Goal: Task Accomplishment & Management: Manage account settings

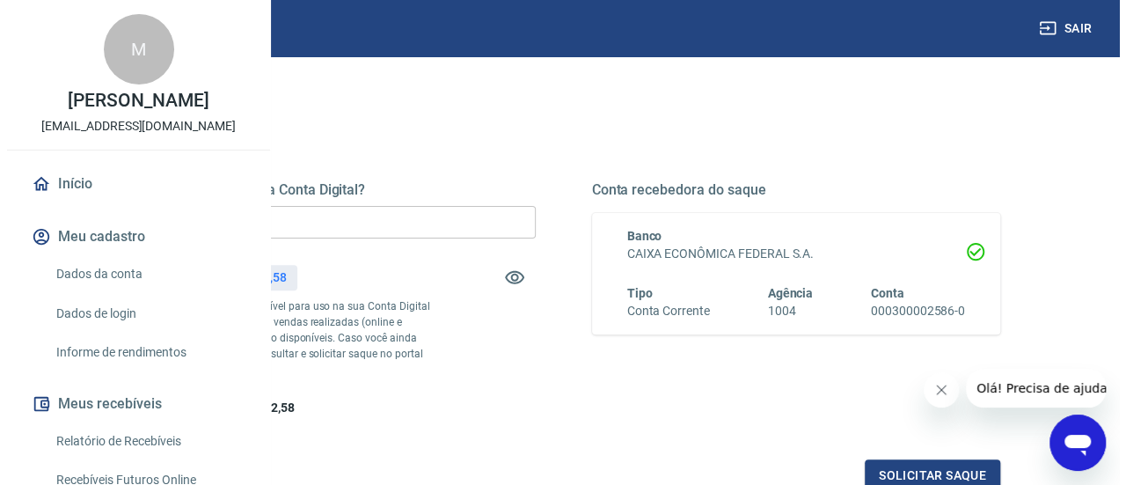
scroll to position [260, 0]
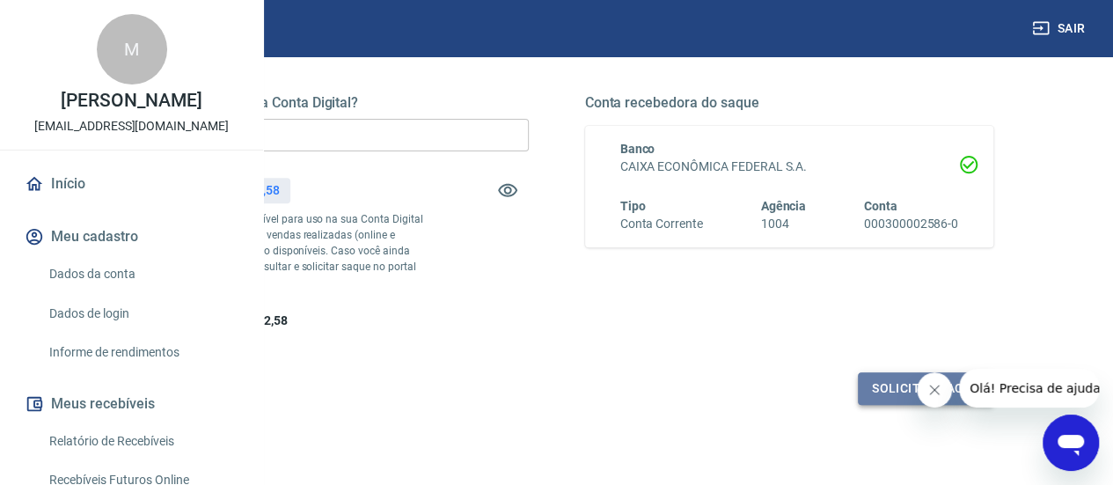
click at [931, 405] on button "Solicitar saque" at bounding box center [926, 388] width 136 height 33
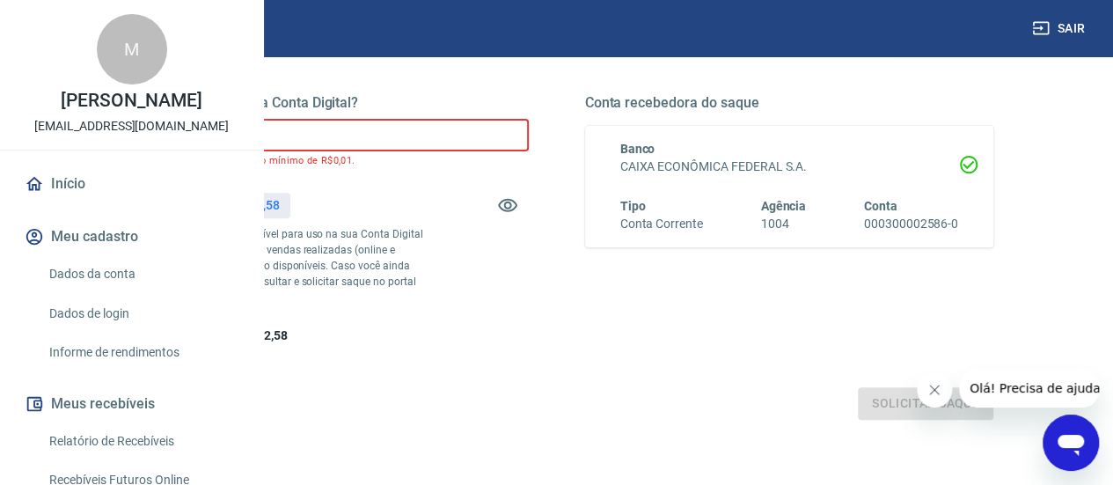
click at [503, 138] on input "R$ 0,00" at bounding box center [324, 135] width 409 height 33
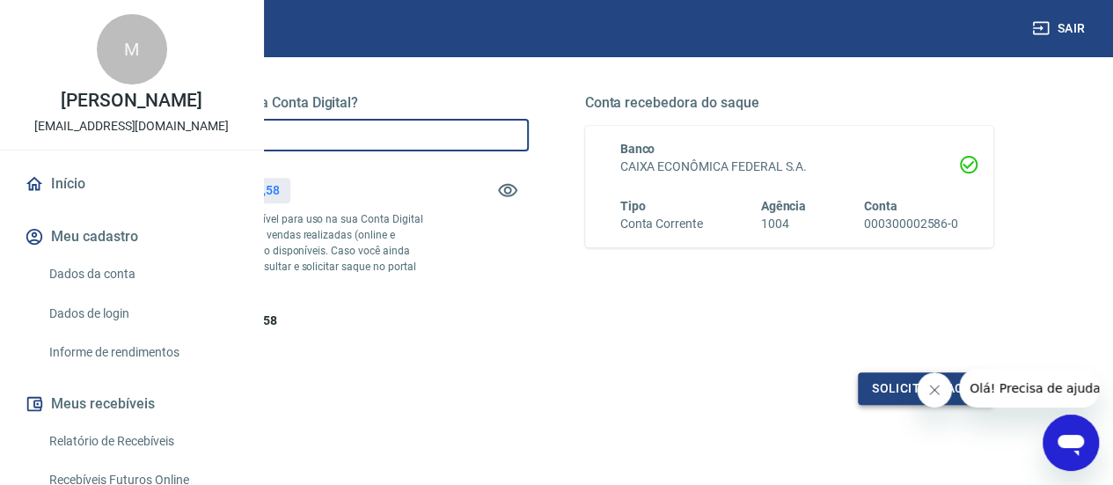
type input "R$ 2.800,00"
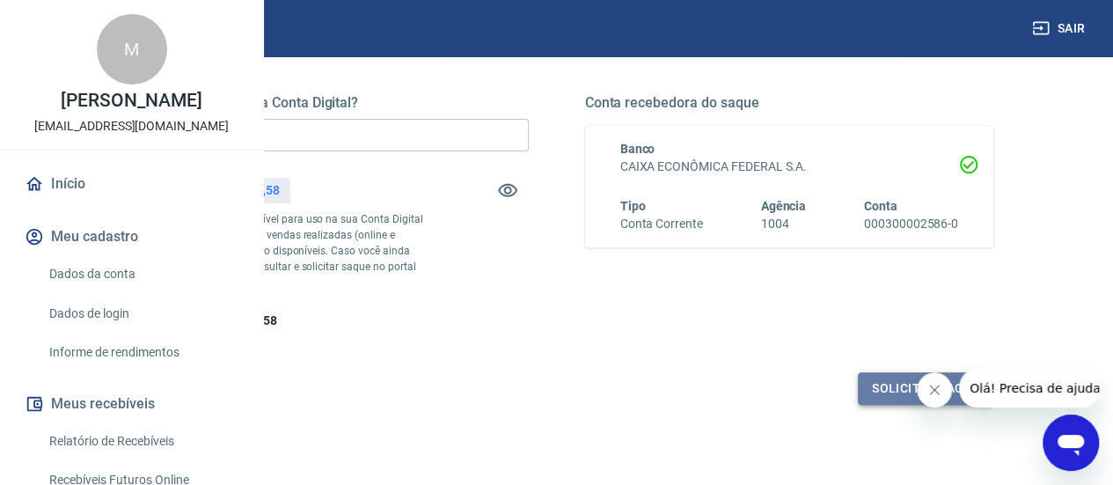
click at [880, 405] on button "Solicitar saque" at bounding box center [926, 388] width 136 height 33
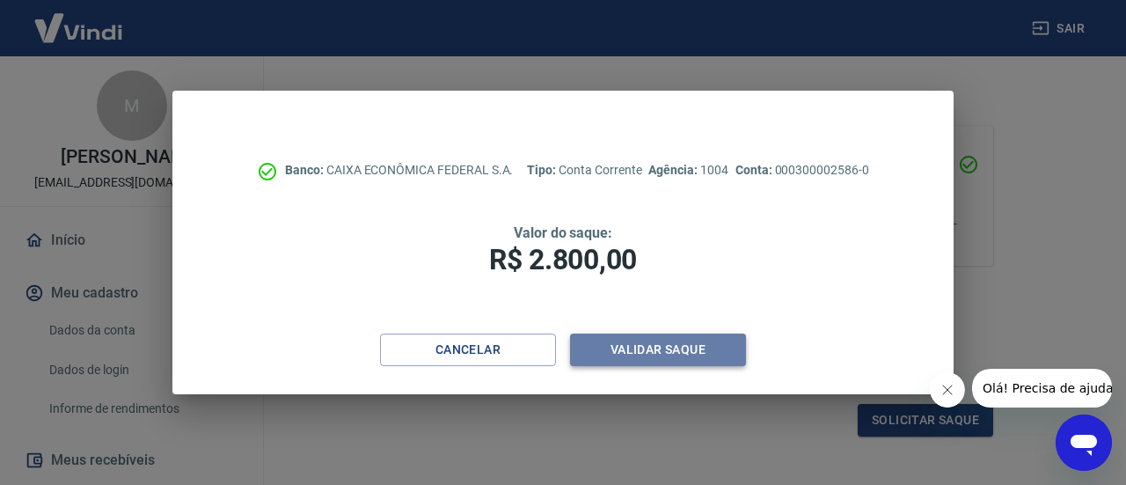
click at [638, 362] on button "Validar saque" at bounding box center [658, 349] width 176 height 33
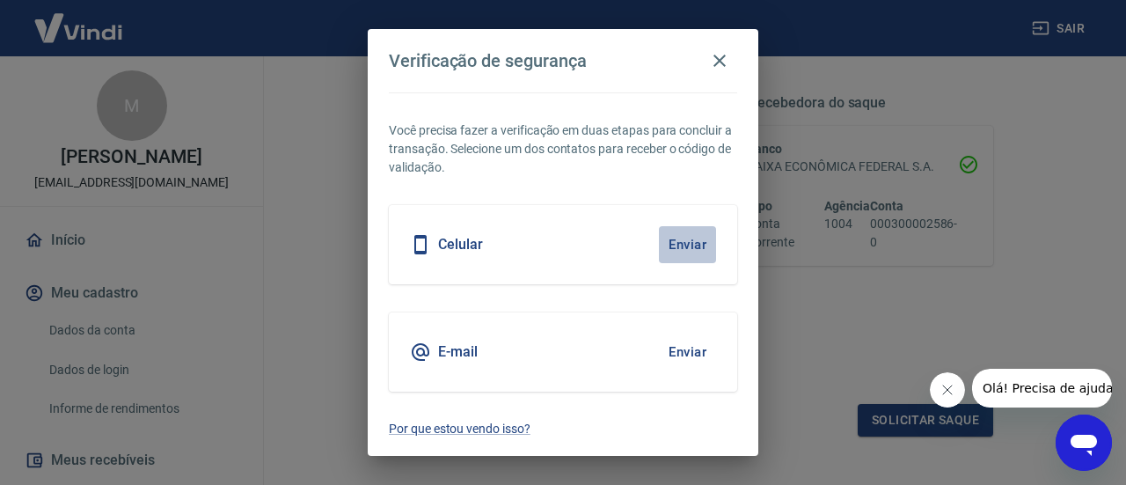
click at [698, 250] on button "Enviar" at bounding box center [687, 244] width 57 height 37
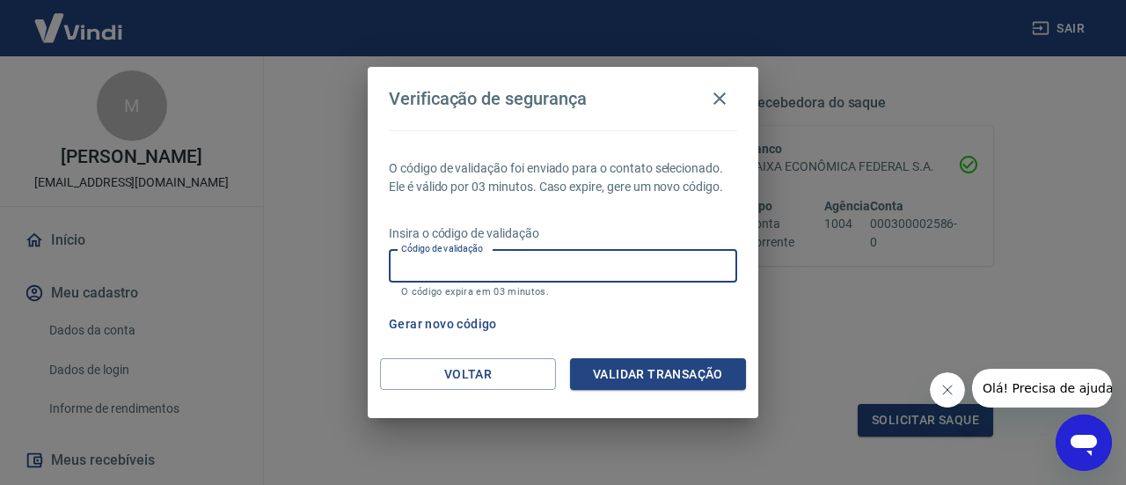
click at [651, 253] on input "Código de validação" at bounding box center [563, 266] width 348 height 33
click at [629, 253] on input "Código de validação" at bounding box center [563, 266] width 348 height 33
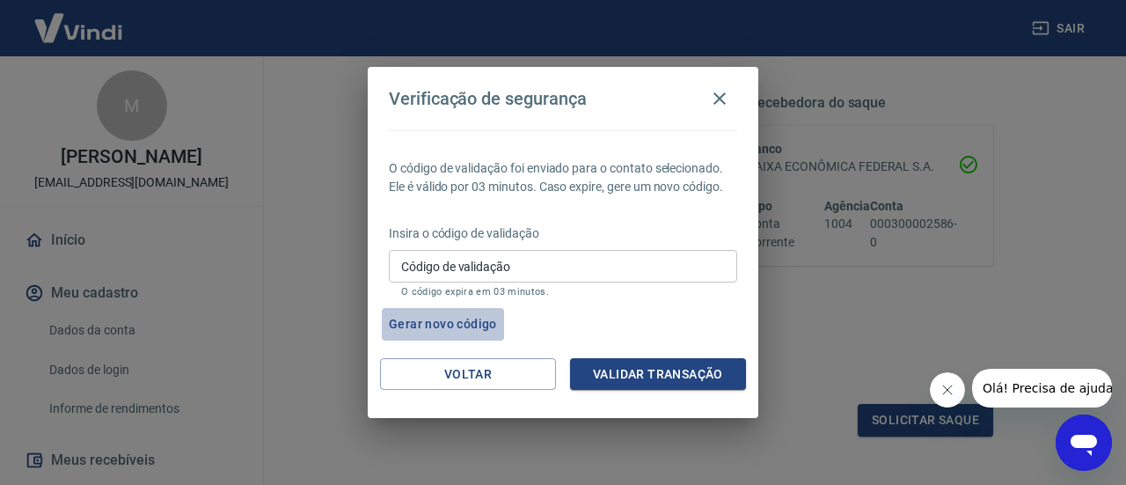
click at [457, 322] on button "Gerar novo código" at bounding box center [443, 324] width 122 height 33
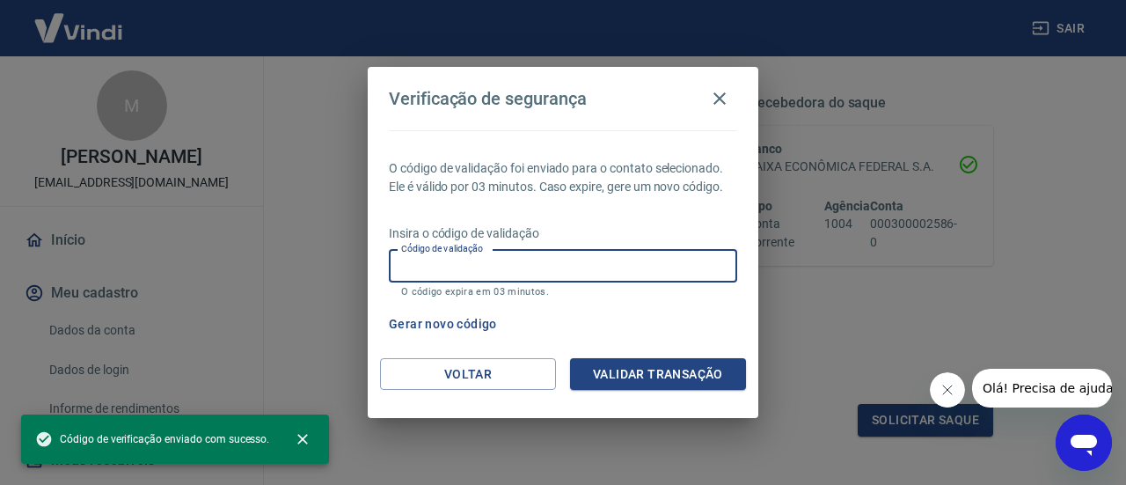
click at [431, 272] on input "Código de validação" at bounding box center [563, 266] width 348 height 33
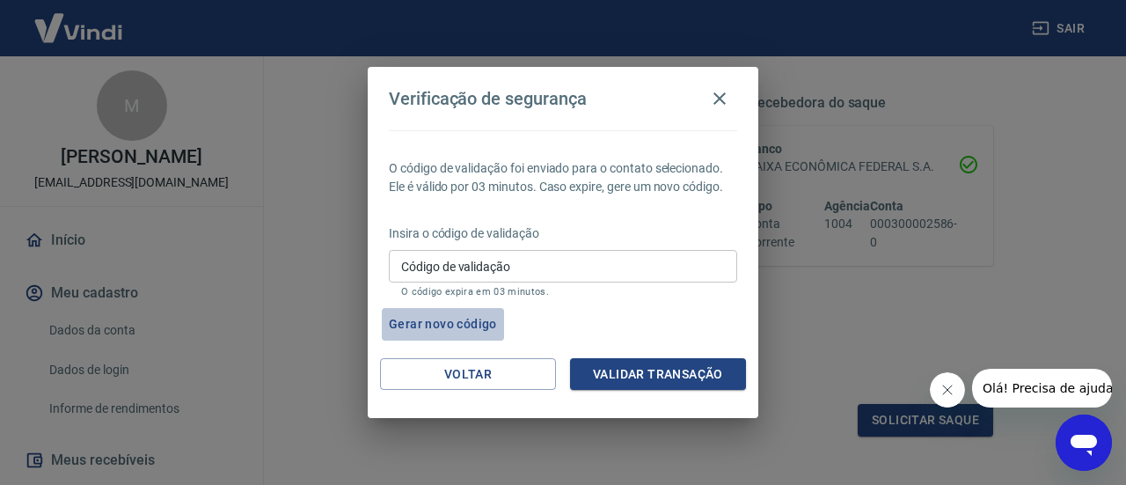
click at [459, 319] on button "Gerar novo código" at bounding box center [443, 324] width 122 height 33
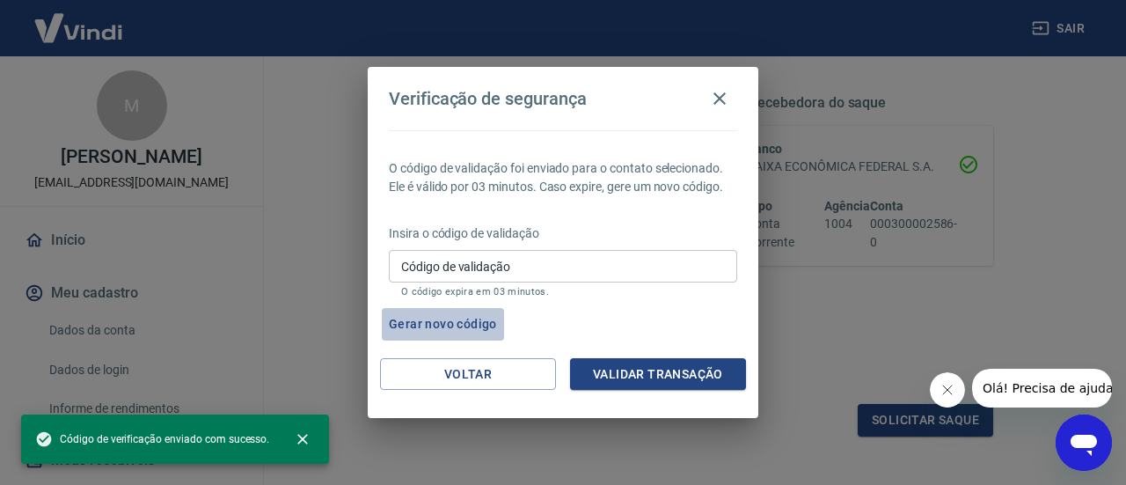
click at [459, 319] on button "Gerar novo código" at bounding box center [443, 324] width 122 height 33
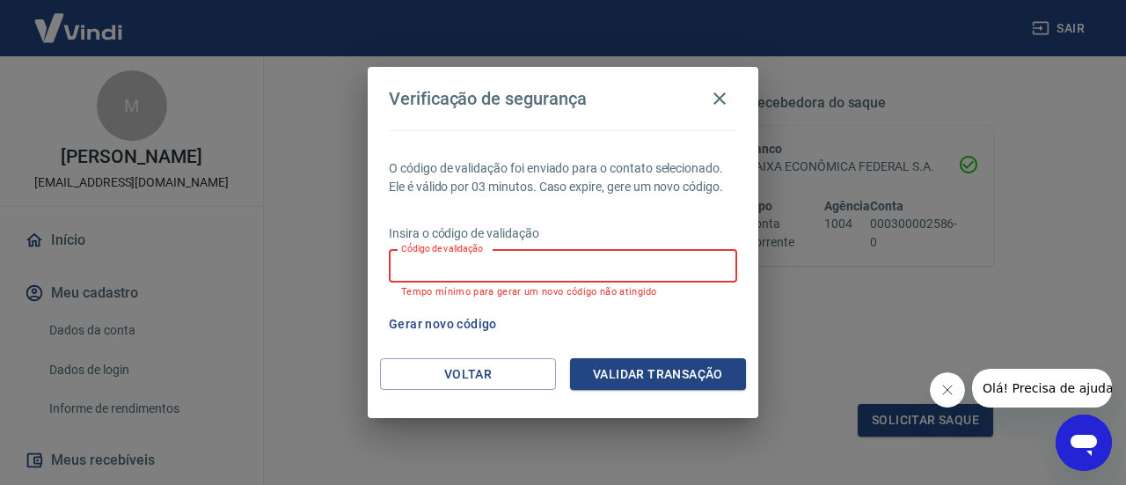
click at [502, 266] on input "Código de validação" at bounding box center [563, 266] width 348 height 33
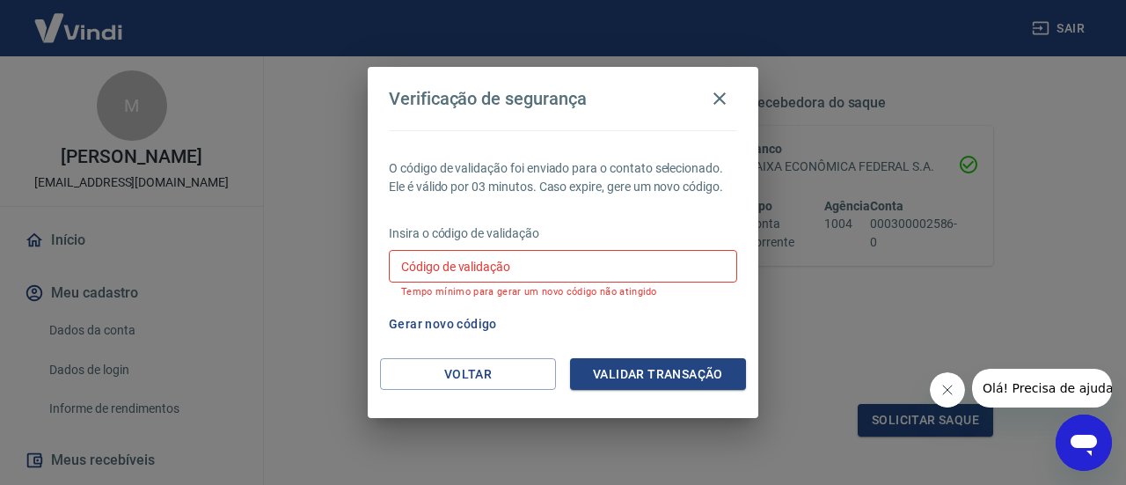
click at [1029, 389] on span "Olá! Precisa de ajuda?" at bounding box center [1050, 388] width 137 height 14
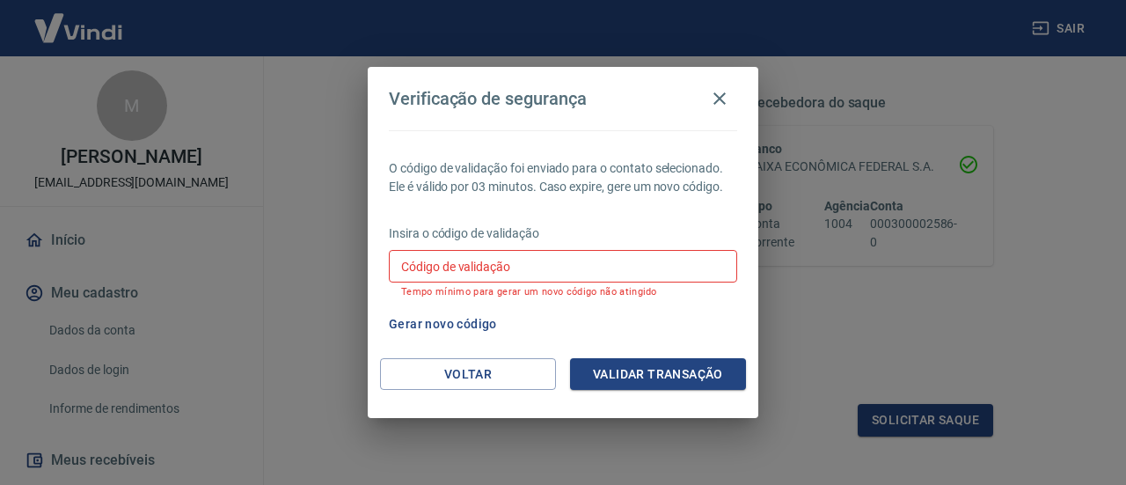
scroll to position [0, 0]
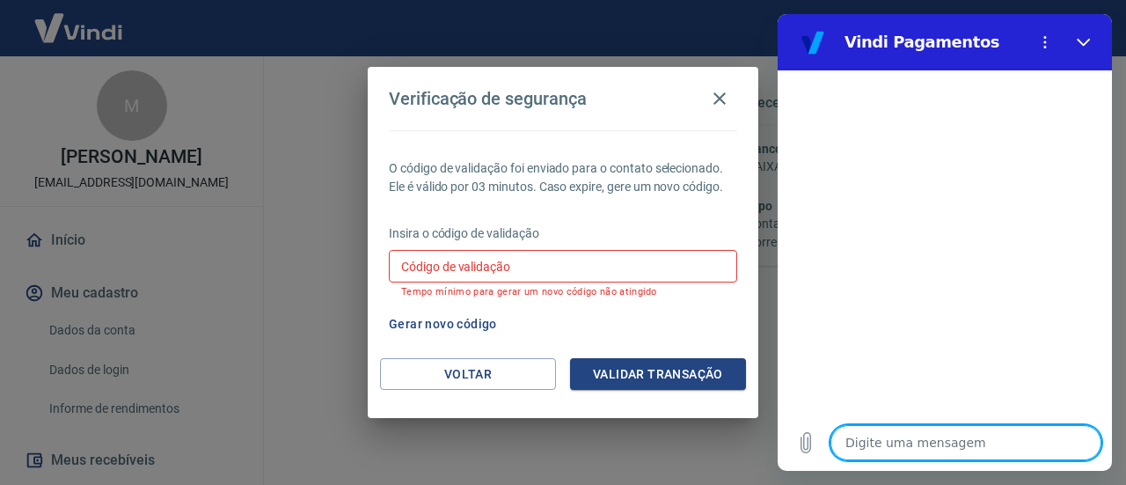
type textarea "O"
type textarea "x"
type textarea "Ol"
type textarea "x"
type textarea "Olá"
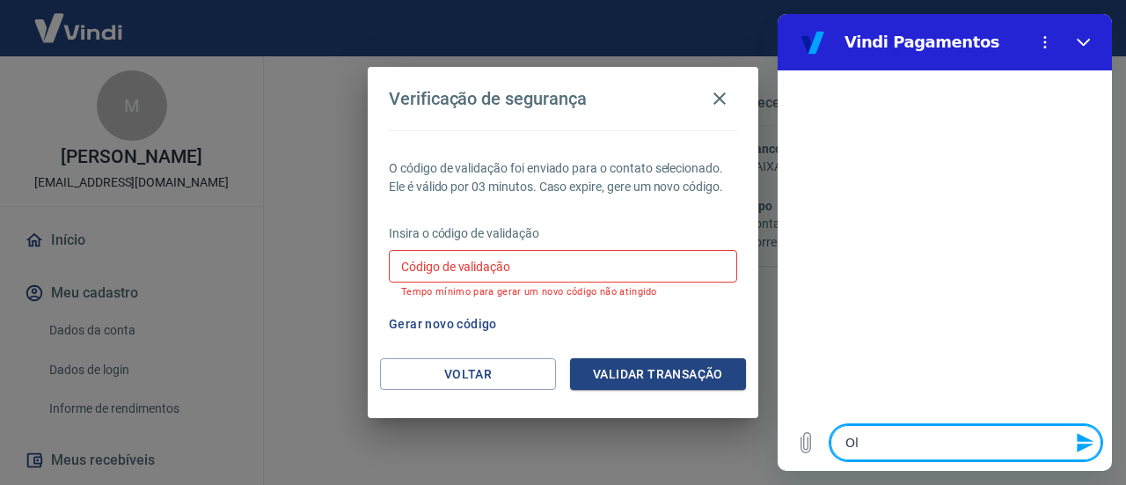
type textarea "x"
type textarea "Olá"
type textarea "x"
type textarea "o"
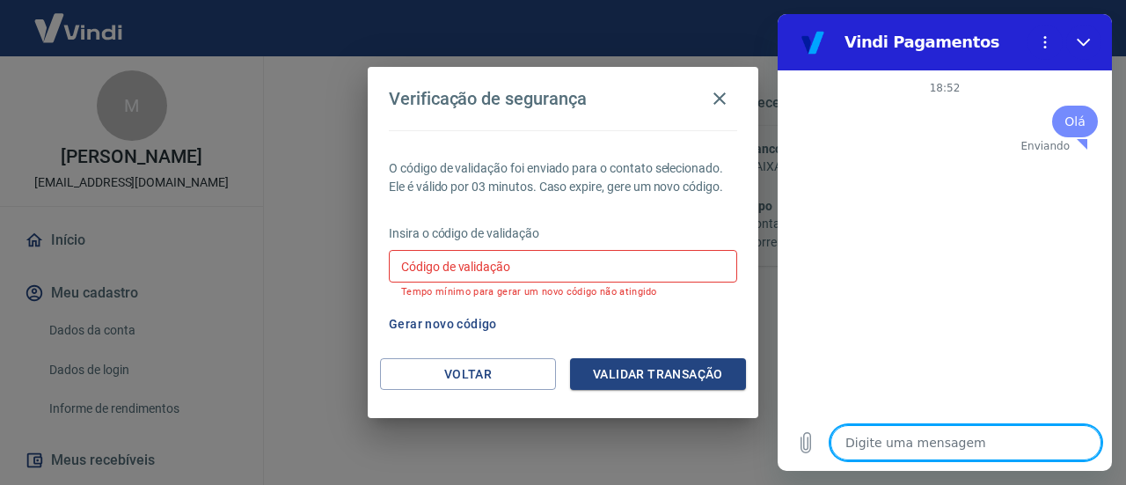
type textarea "x"
type textarea "o"
type textarea "x"
type textarea "o c"
type textarea "x"
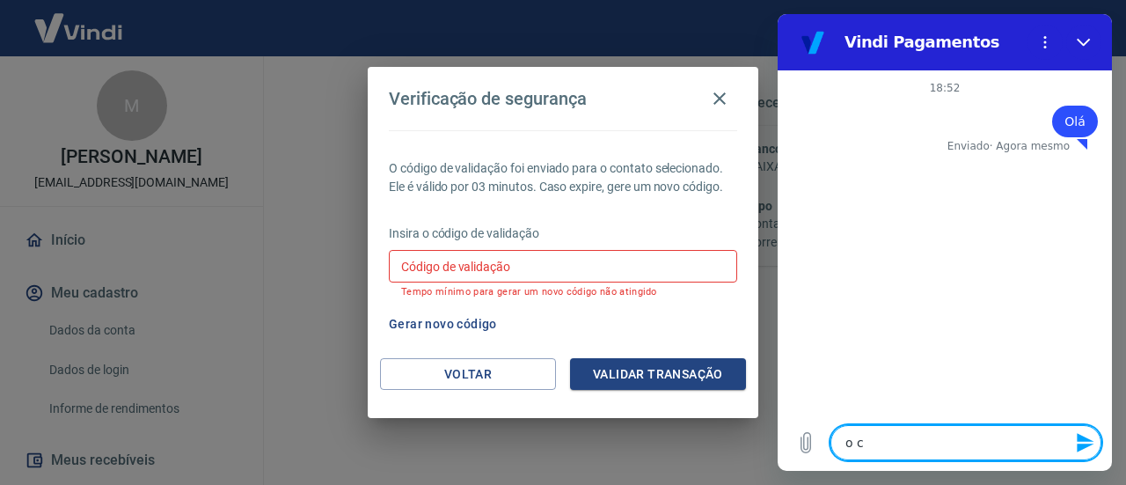
type textarea "o co"
type textarea "x"
type textarea "o cod"
type textarea "x"
type textarea "o codi"
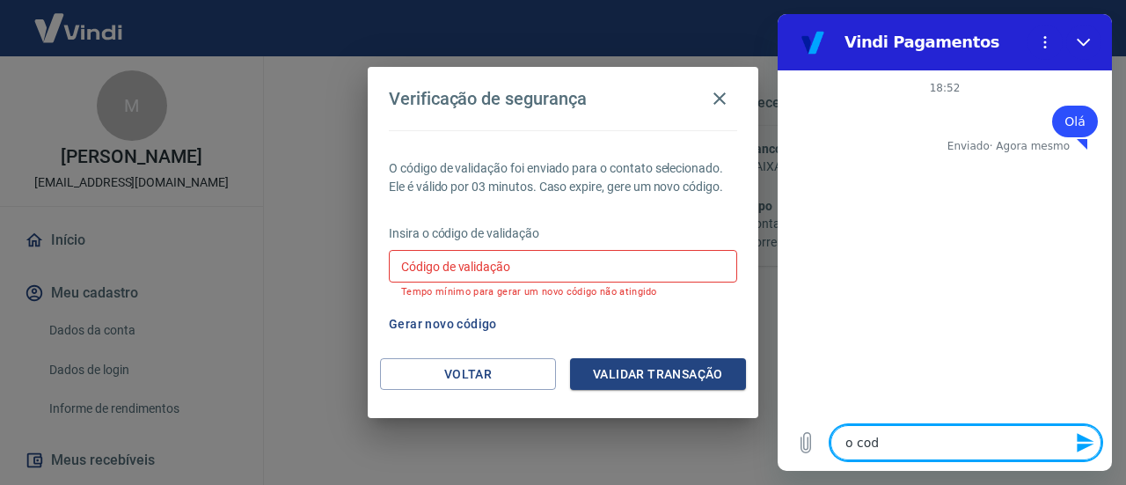
type textarea "x"
type textarea "o codig"
type textarea "x"
type textarea "o codigo"
type textarea "x"
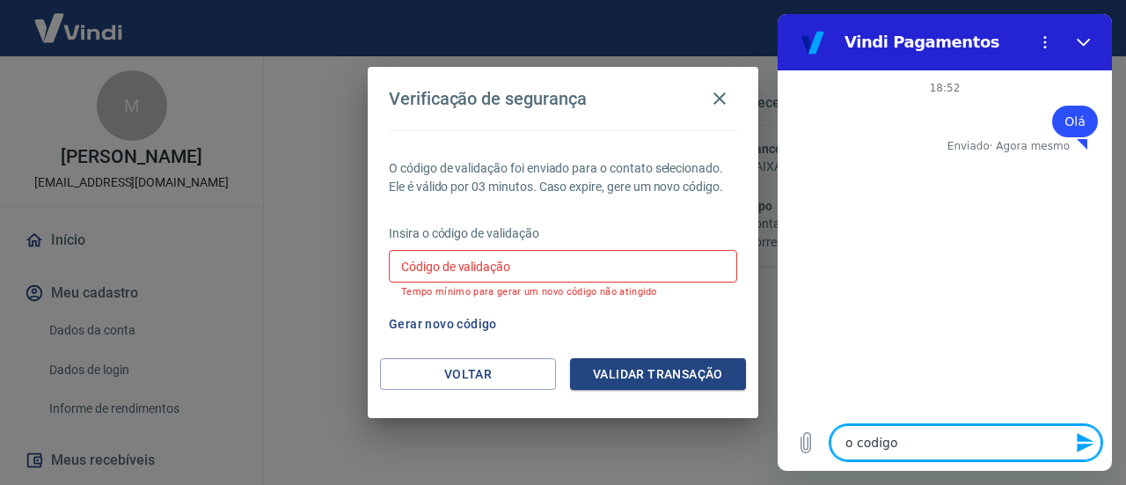
type textarea "o codigo"
type textarea "x"
type textarea "o codigo d"
type textarea "x"
type textarea "o codigo de"
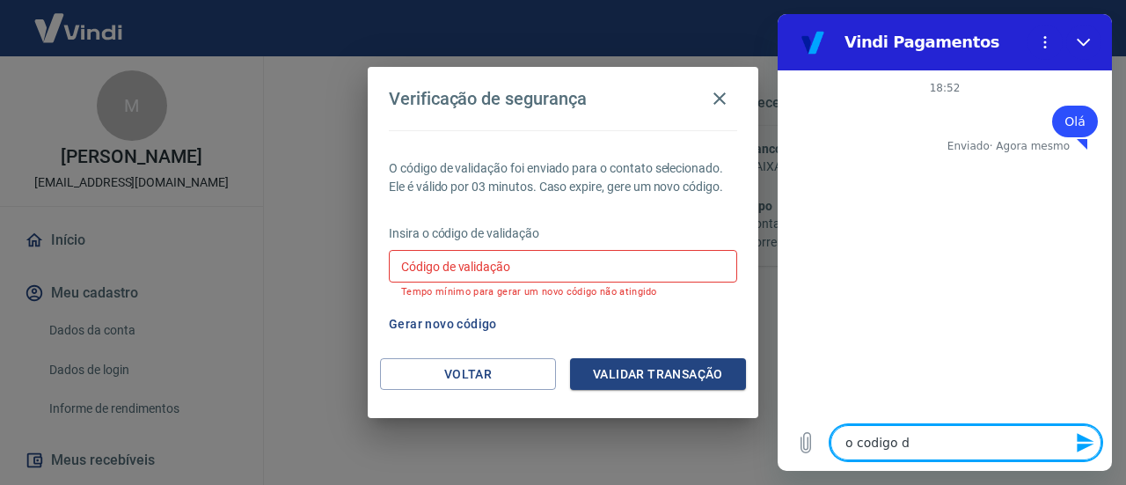
type textarea "x"
type textarea "o codigo de"
type textarea "x"
type textarea "o codigo de v"
type textarea "x"
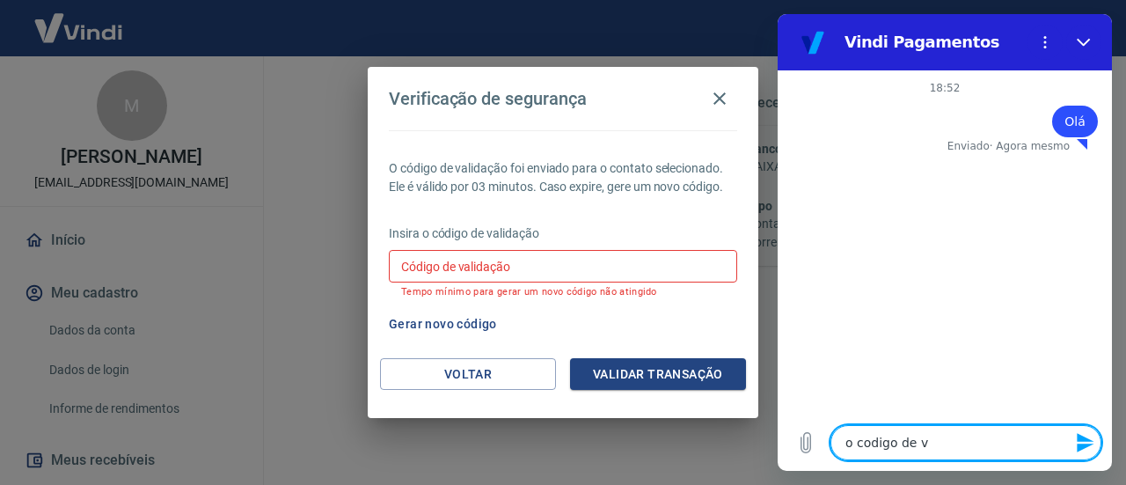
type textarea "o codigo de va"
type textarea "x"
type textarea "o codigo de val"
type textarea "x"
type textarea "o codigo de vali"
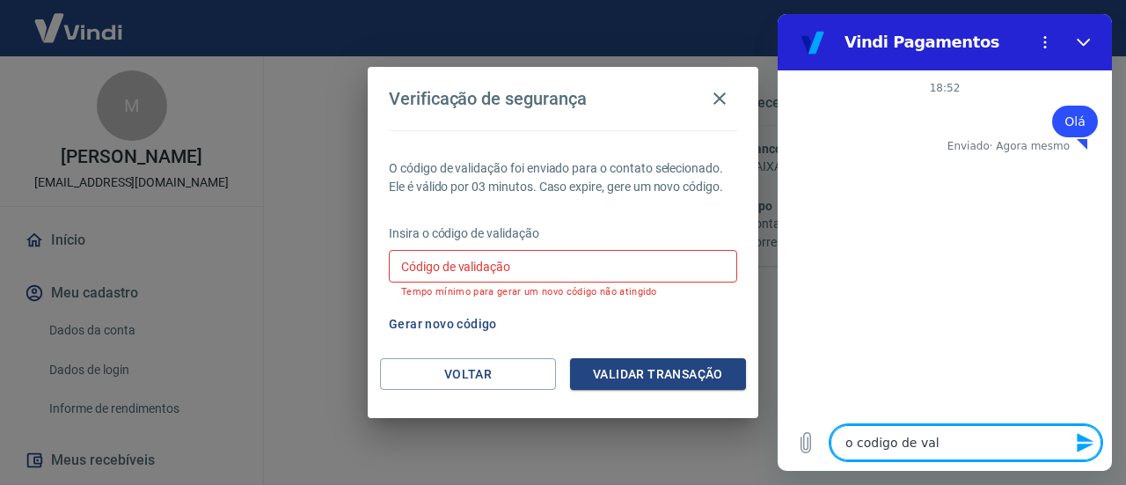
type textarea "x"
type textarea "o codigo de valid"
type textarea "x"
type textarea "o codigo de valida"
type textarea "x"
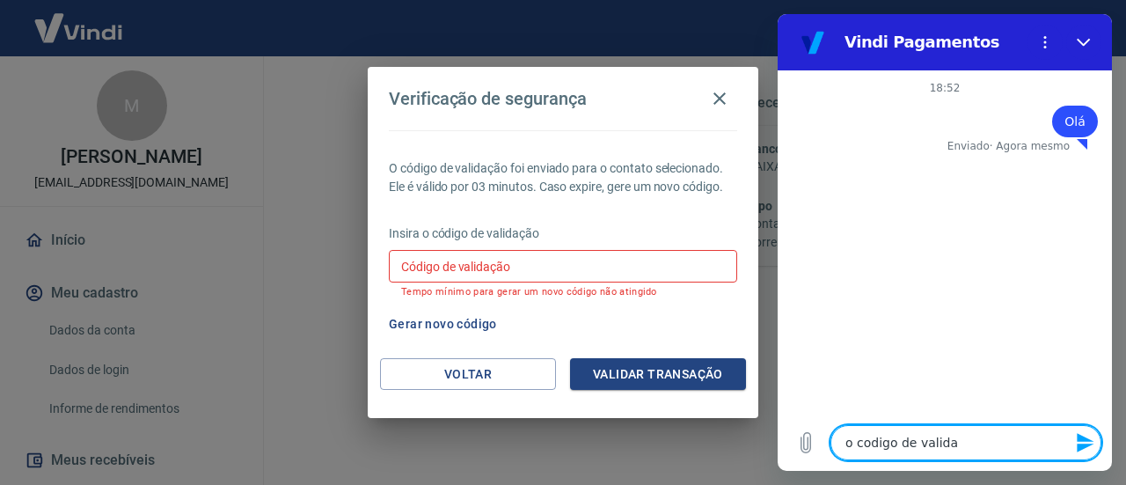
type textarea "o codigo de validaç"
type textarea "x"
type textarea "o codigo de validaçã"
type textarea "x"
type textarea "o codigo de validação"
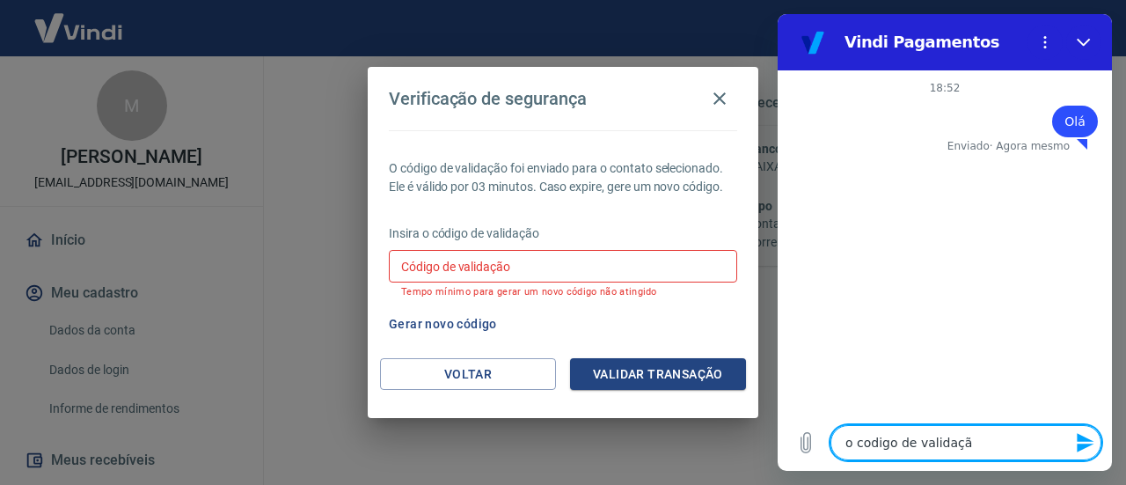
type textarea "x"
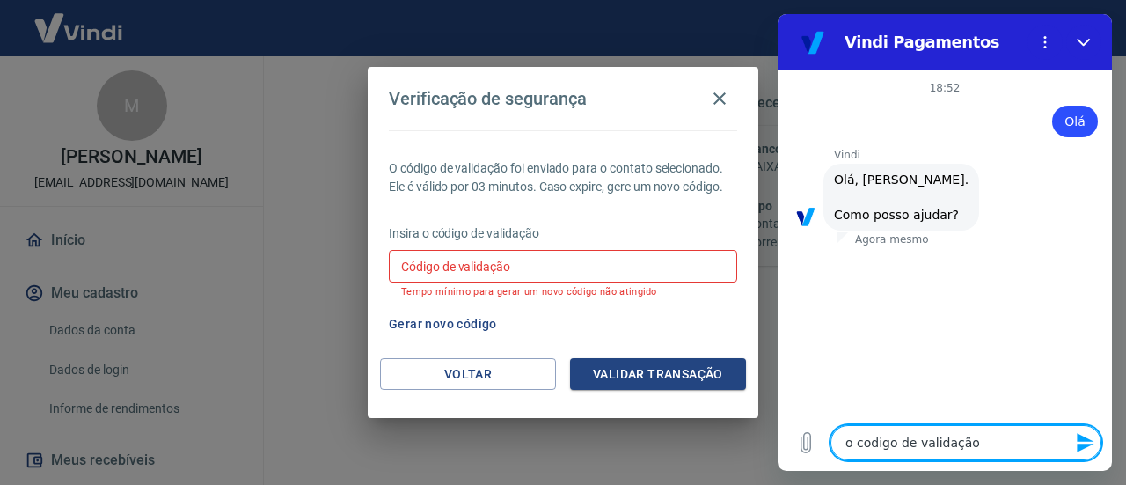
type textarea "o codigo de validação"
type textarea "x"
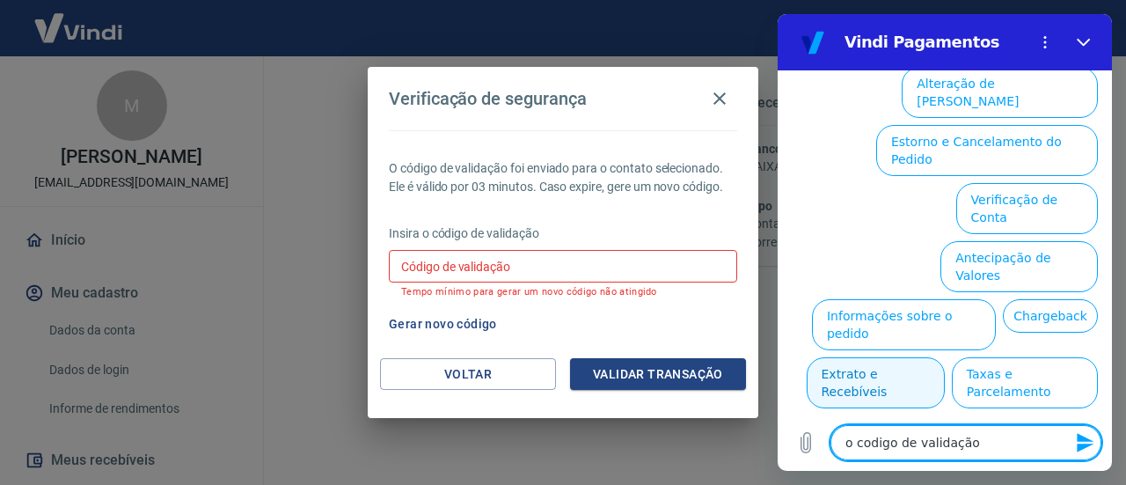
scroll to position [195, 0]
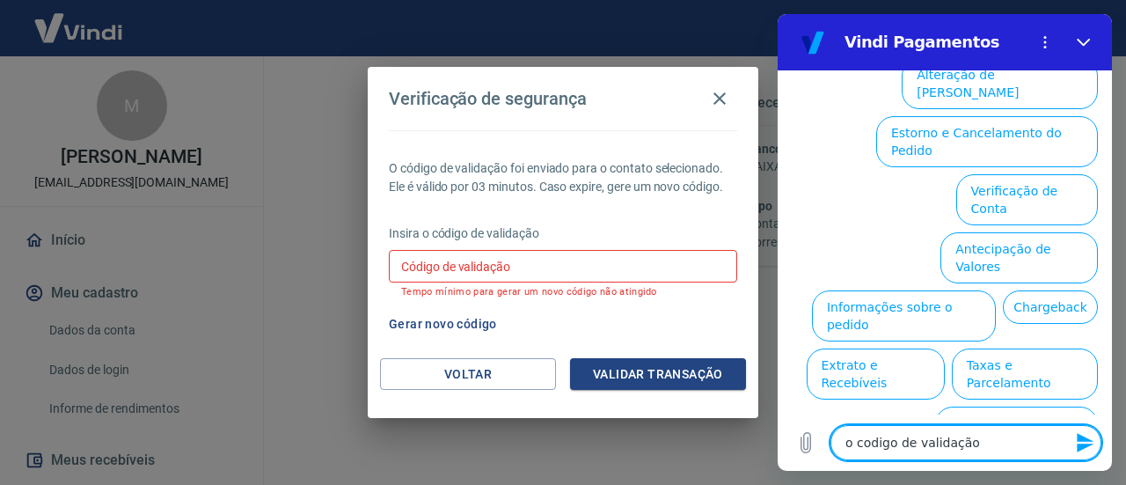
click at [989, 437] on textarea "o codigo de validação" at bounding box center [966, 442] width 271 height 35
type textarea "o codigo de validação"
type textarea "x"
type textarea "o codigo de validaçã"
type textarea "x"
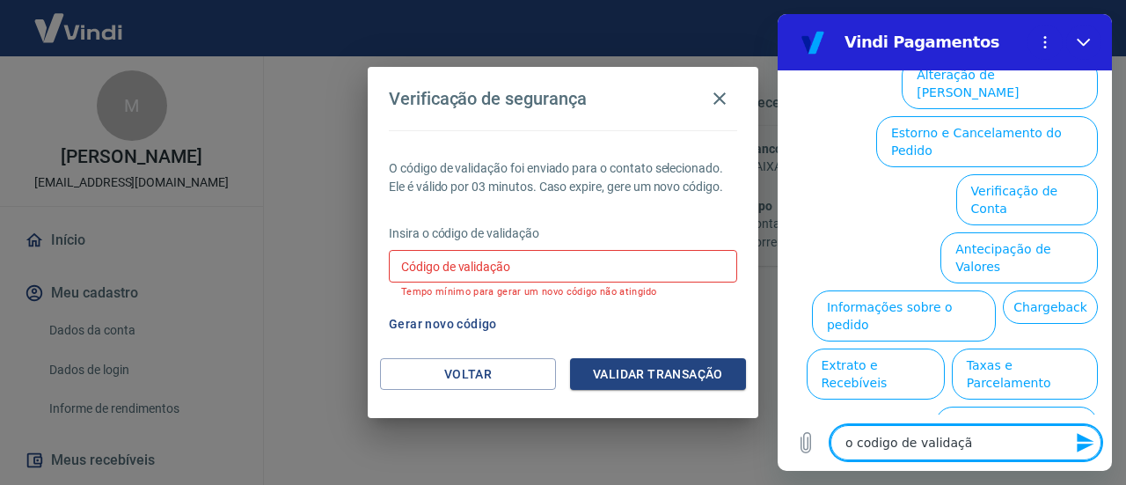
type textarea "o codigo de validaç"
type textarea "x"
type textarea "o codigo de valida"
type textarea "x"
type textarea "o codigo de valid"
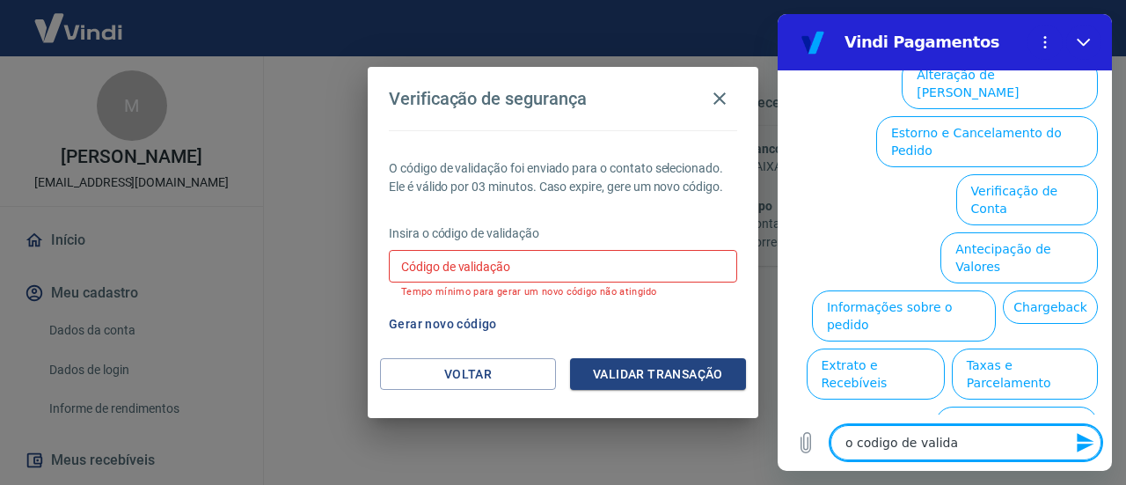
type textarea "x"
type textarea "o codigo de vali"
type textarea "x"
type textarea "o codigo de val"
type textarea "x"
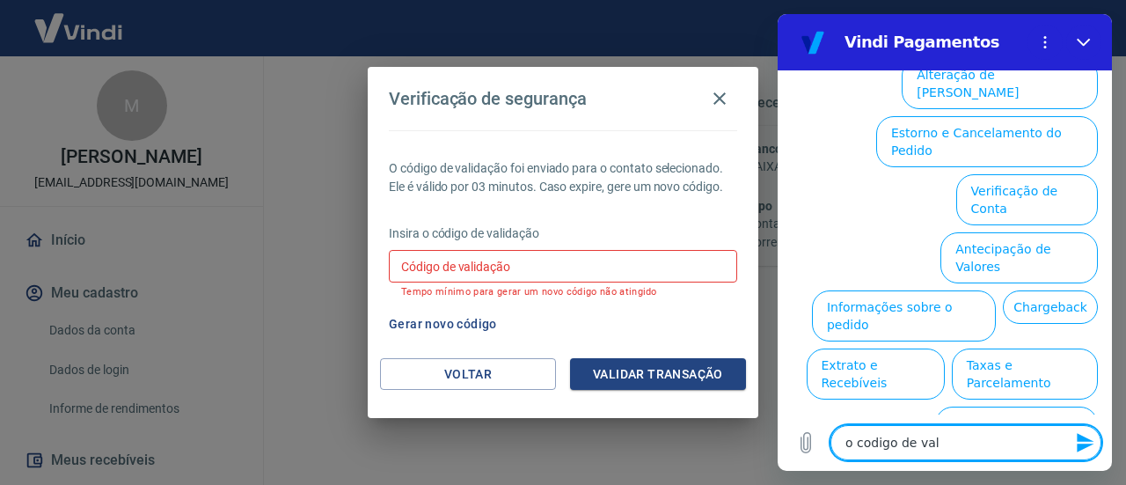
type textarea "o codigo de va"
type textarea "x"
type textarea "o codigo de v"
type textarea "x"
type textarea "o codigo de"
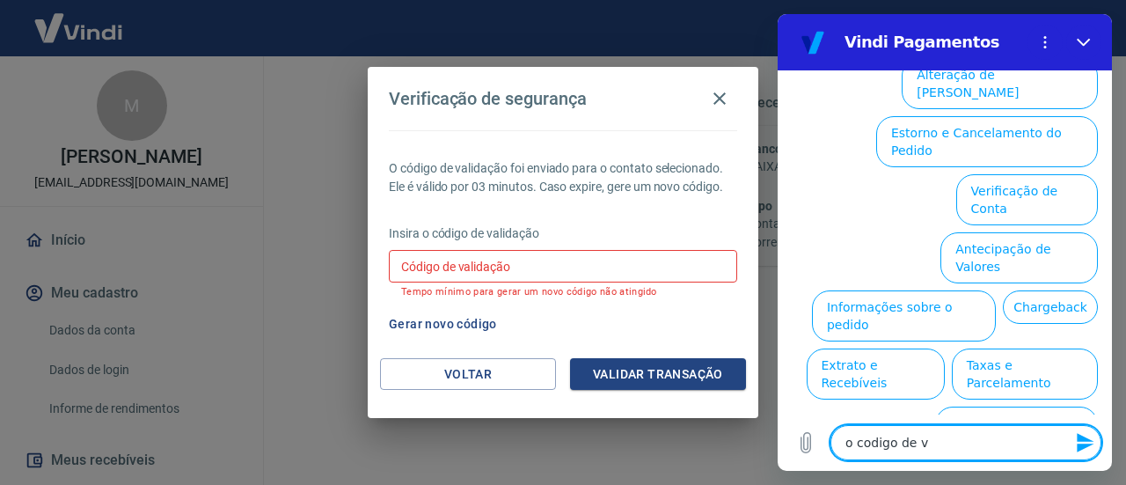
type textarea "x"
type textarea "o codigo de"
type textarea "x"
type textarea "o codigo d"
type textarea "x"
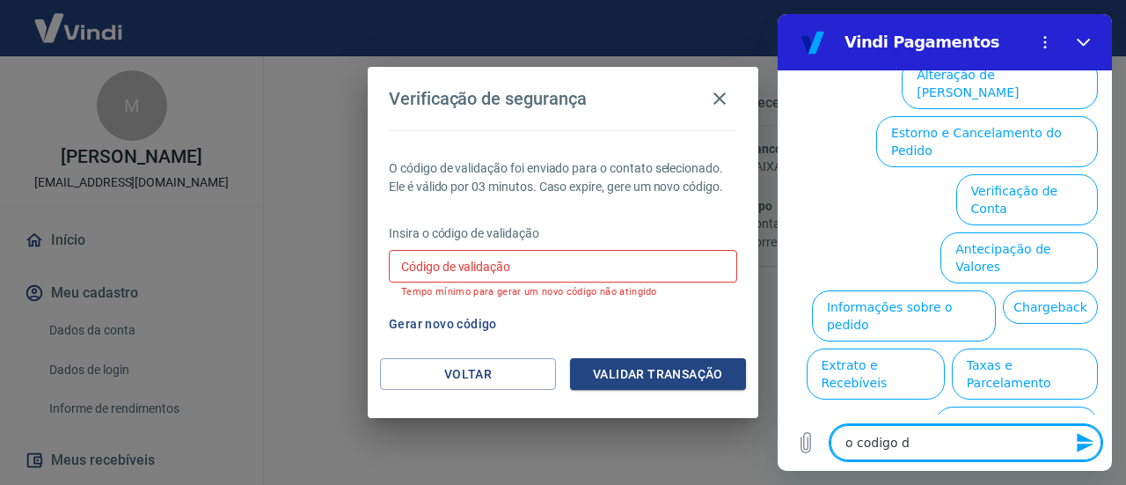
type textarea "o codigo"
type textarea "x"
type textarea "o codigo"
type textarea "x"
type textarea "o codig"
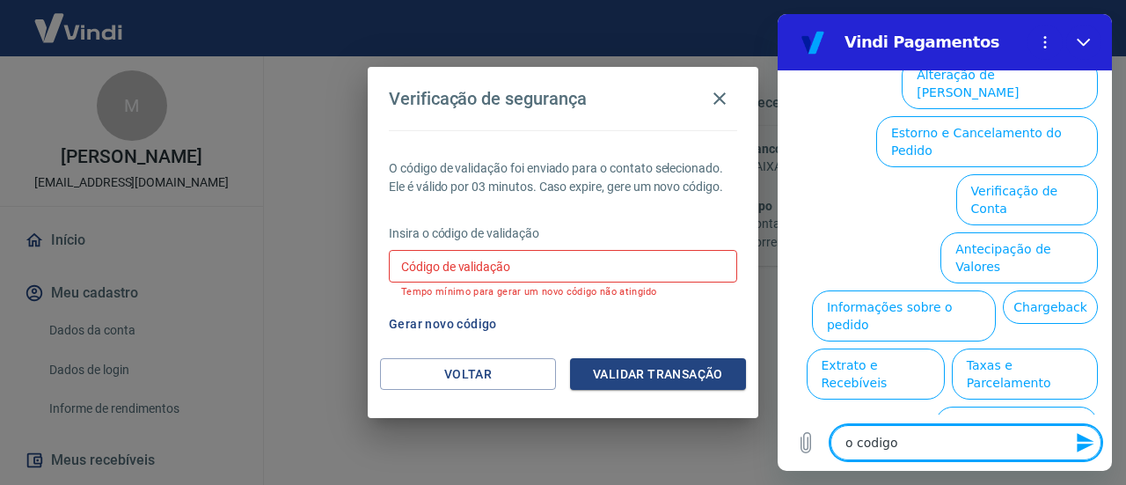
type textarea "x"
type textarea "o codi"
type textarea "x"
type textarea "o cod"
type textarea "x"
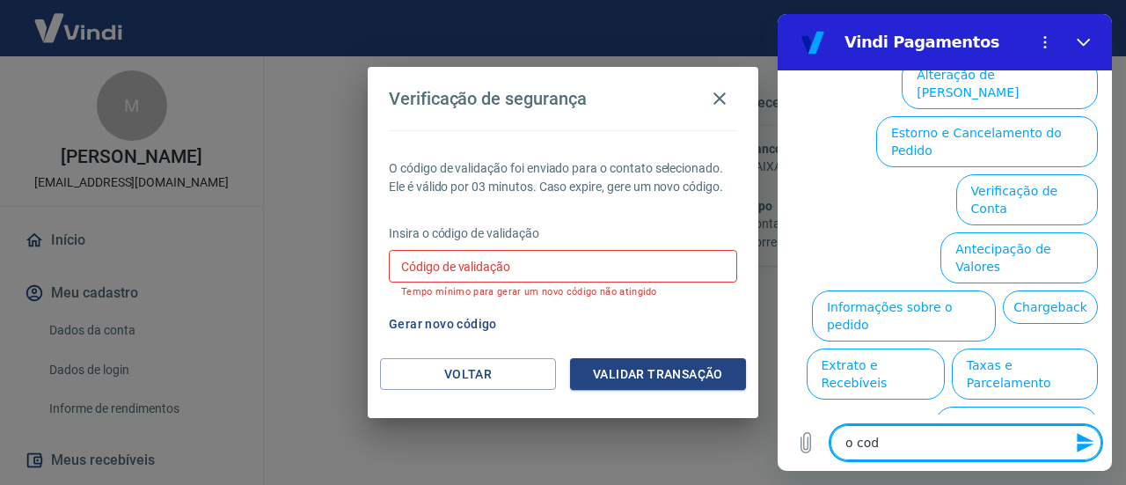
type textarea "o co"
type textarea "x"
type textarea "o c"
type textarea "x"
type textarea "o"
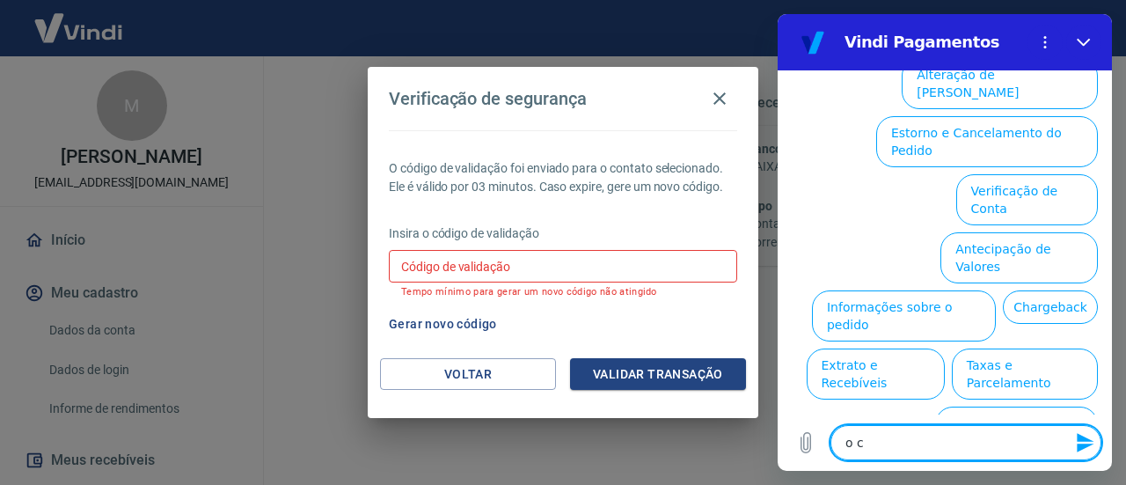
type textarea "x"
type textarea "o"
type textarea "x"
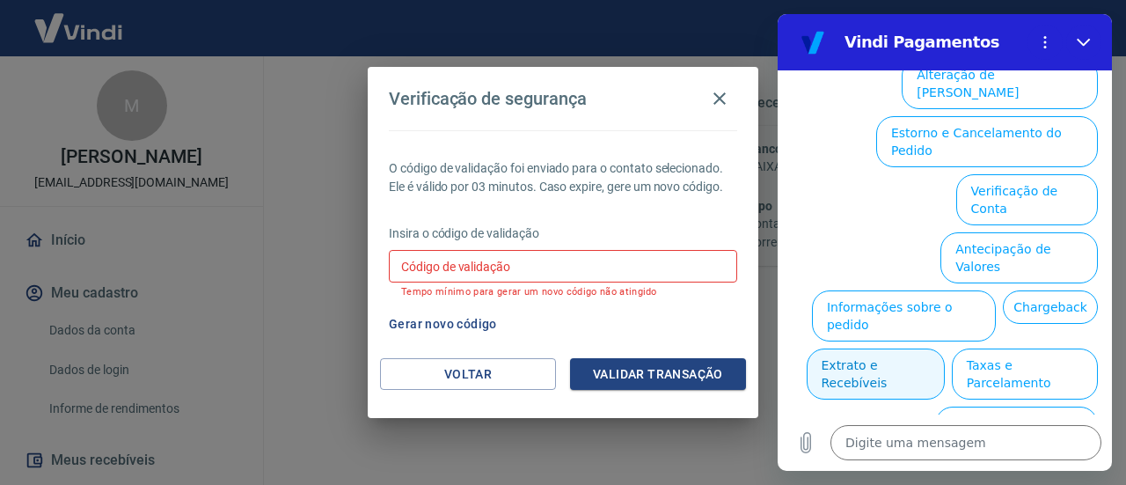
click at [945, 348] on button "Extrato e Recebíveis" at bounding box center [876, 373] width 138 height 51
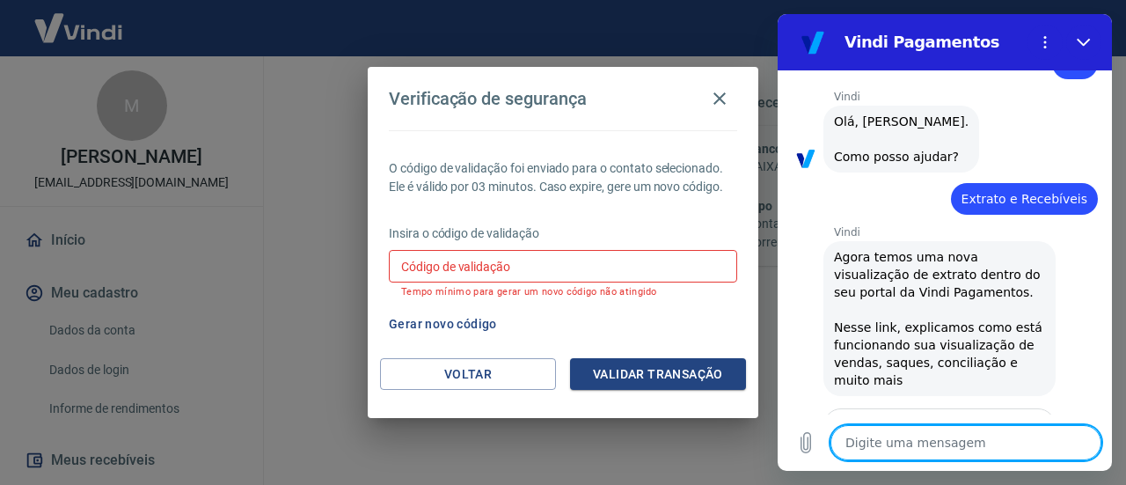
click at [930, 444] on textarea at bounding box center [966, 442] width 271 height 35
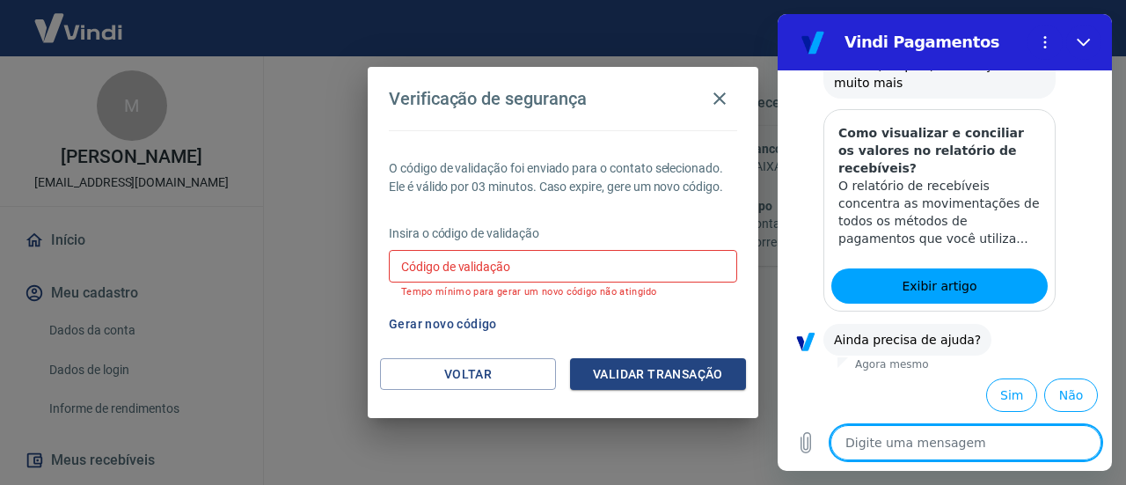
scroll to position [355, 0]
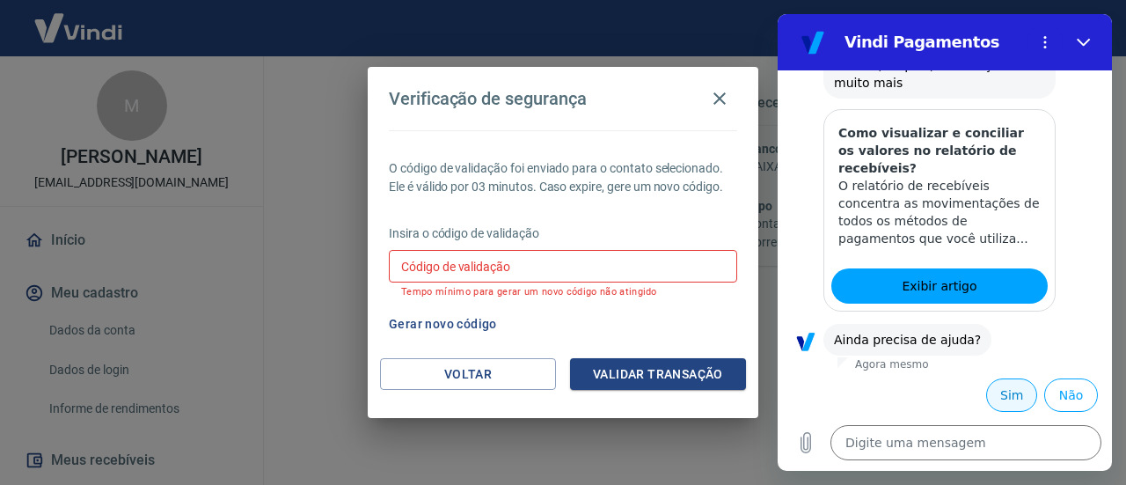
click at [1007, 394] on button "Sim" at bounding box center [1011, 394] width 51 height 33
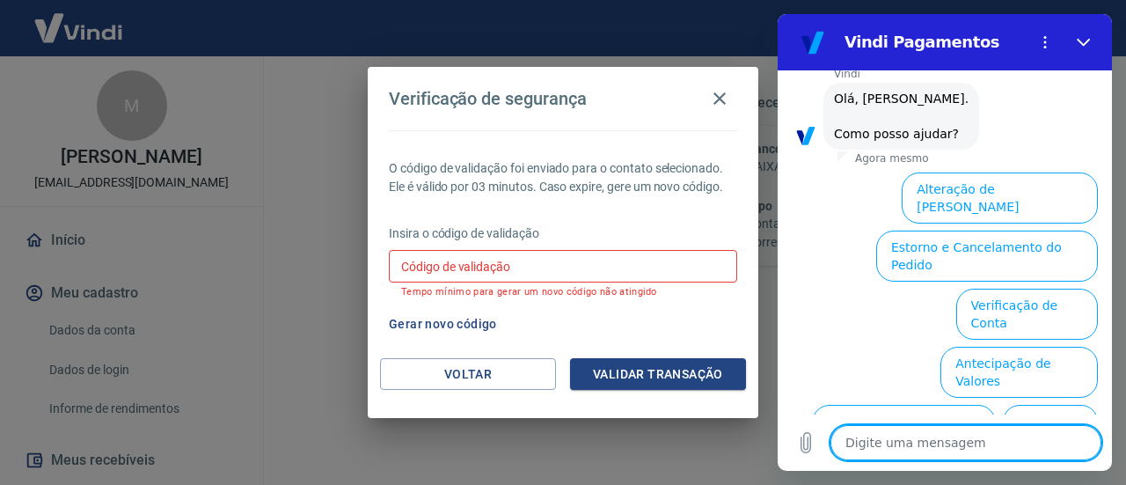
scroll to position [696, 0]
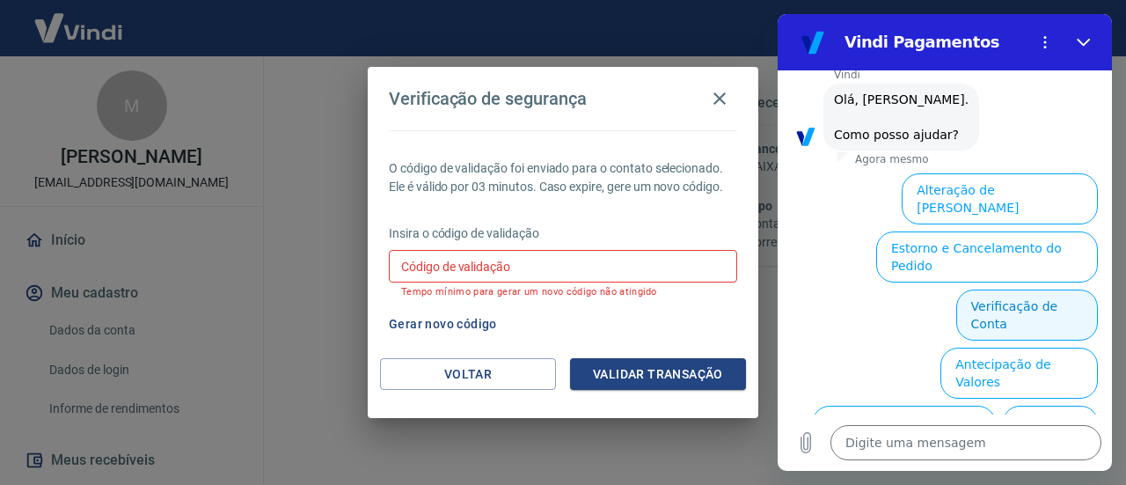
click at [996, 289] on button "Verificação de Conta" at bounding box center [1027, 314] width 142 height 51
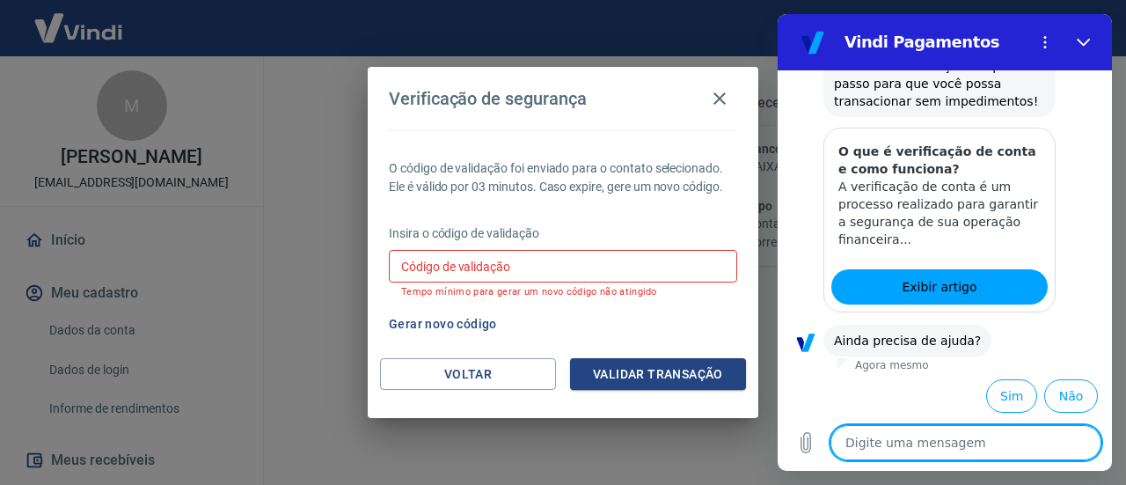
scroll to position [989, 0]
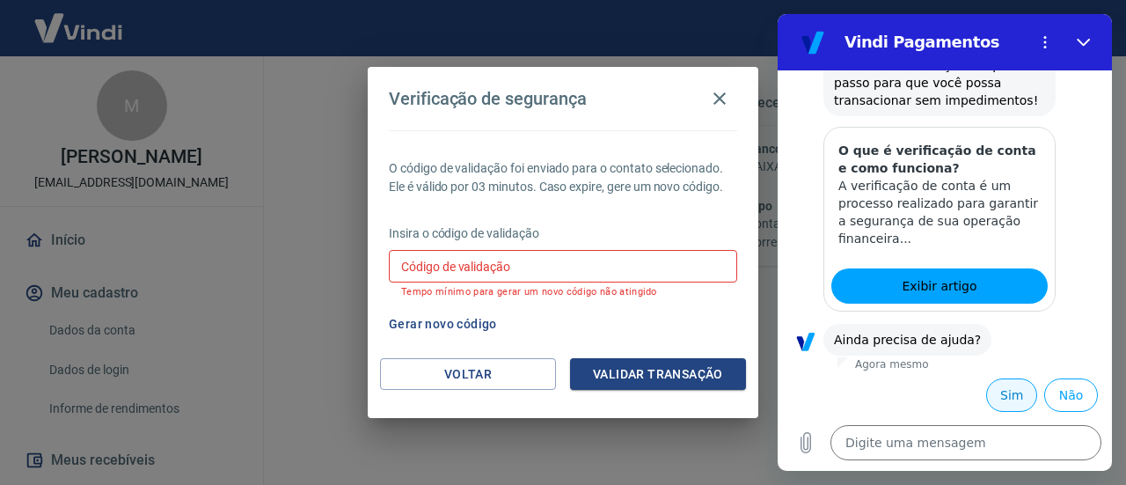
click at [991, 384] on button "Sim" at bounding box center [1011, 394] width 51 height 33
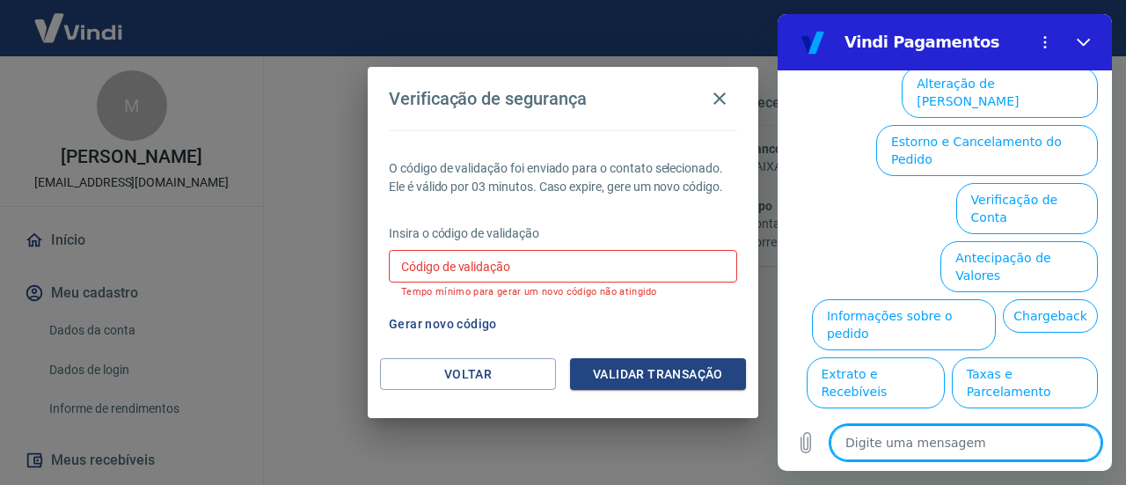
scroll to position [1443, 0]
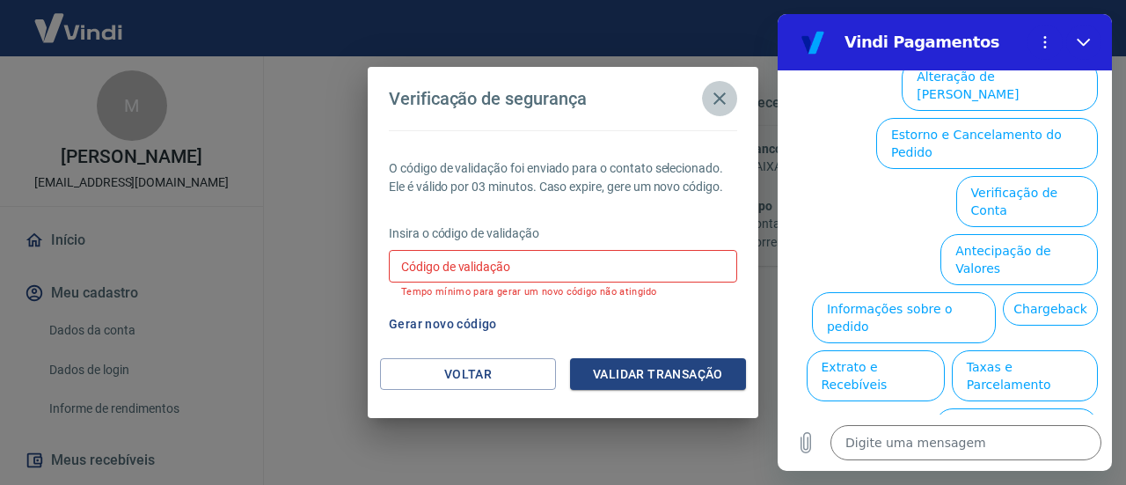
click at [714, 99] on icon "button" at bounding box center [719, 98] width 21 height 21
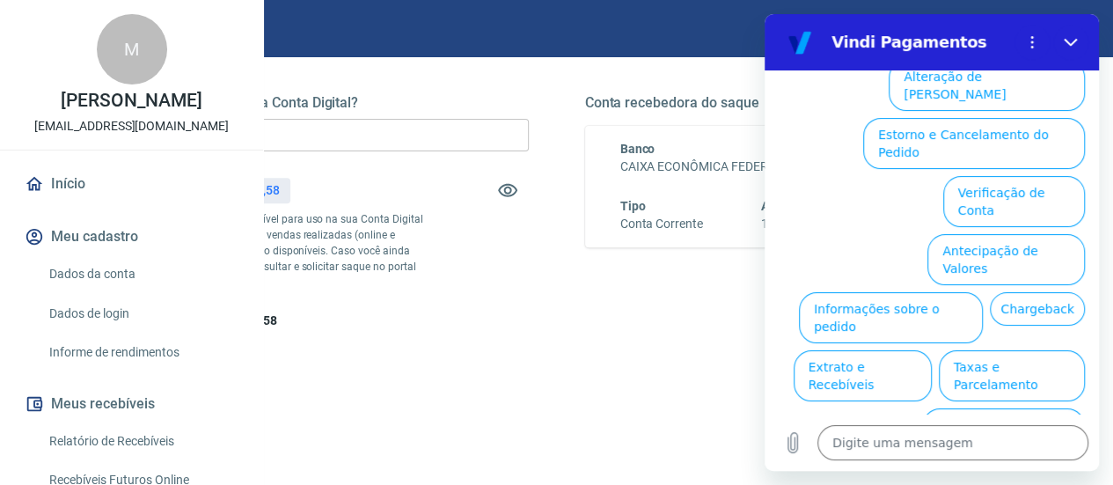
click at [529, 330] on div "Saldo restante: R$ 292,58" at bounding box center [324, 320] width 409 height 18
click at [1073, 38] on icon "Fechar" at bounding box center [1071, 42] width 14 height 14
type textarea "x"
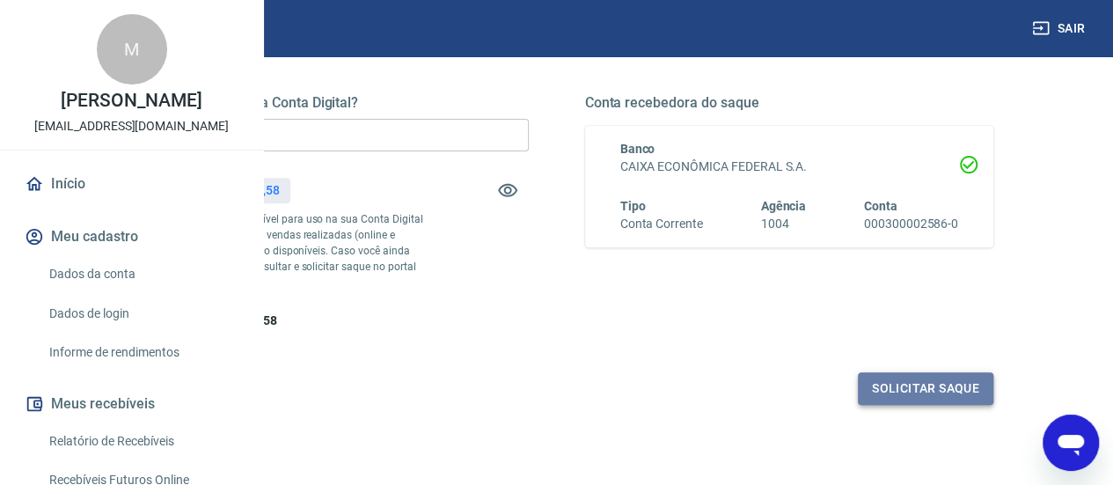
click at [900, 405] on button "Solicitar saque" at bounding box center [926, 388] width 136 height 33
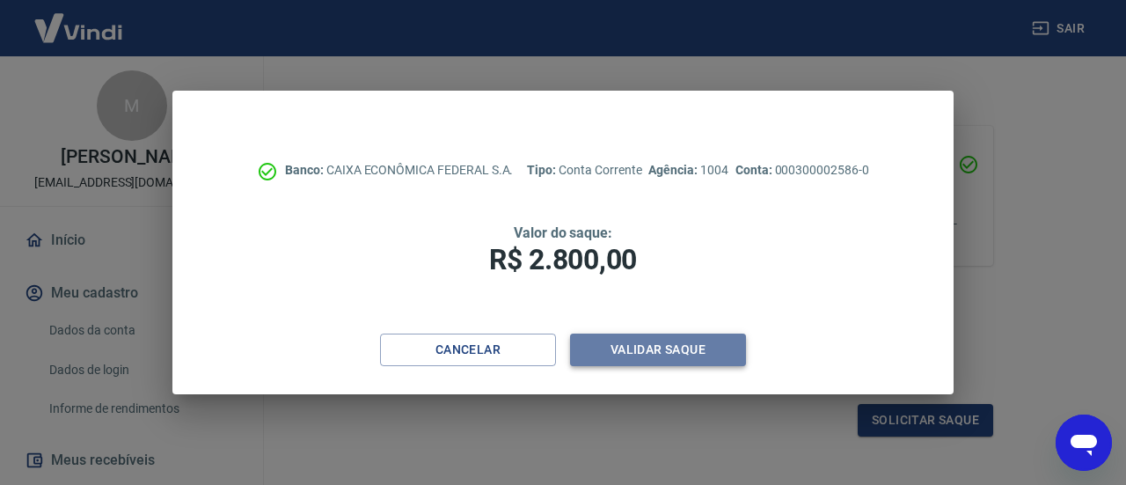
click at [619, 342] on button "Validar saque" at bounding box center [658, 349] width 176 height 33
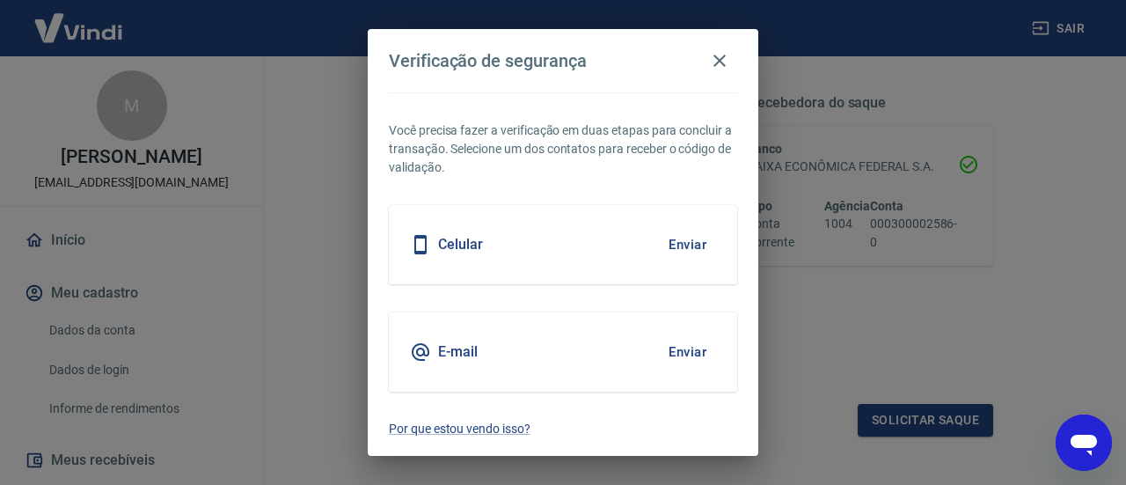
click at [468, 244] on h5 "Celular" at bounding box center [460, 245] width 45 height 18
click at [678, 240] on button "Enviar" at bounding box center [687, 244] width 57 height 37
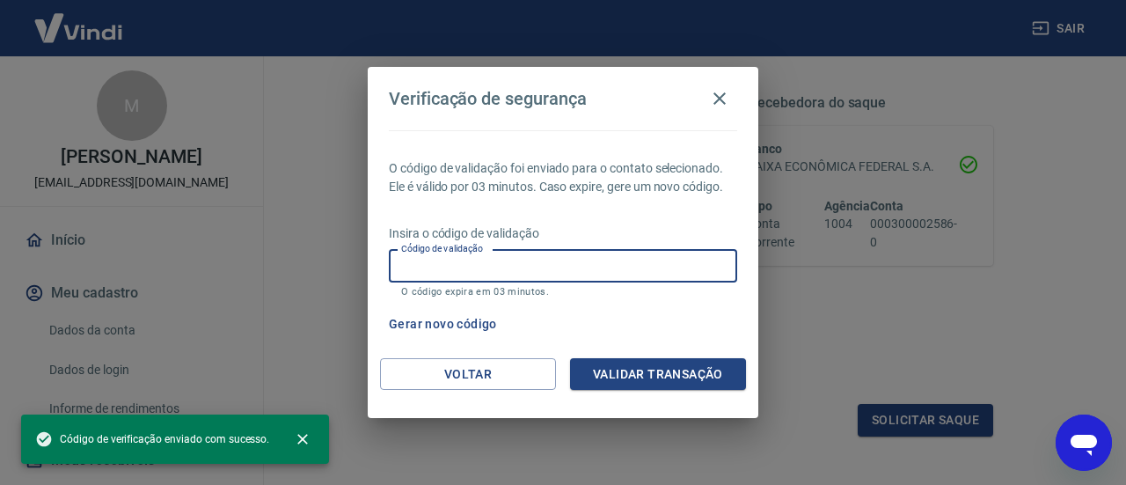
click at [526, 267] on input "Código de validação" at bounding box center [563, 266] width 348 height 33
